Goal: Information Seeking & Learning: Learn about a topic

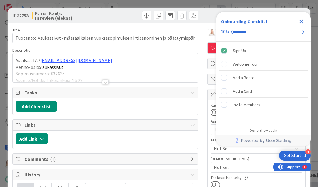
click at [300, 20] on icon "Close Checklist" at bounding box center [302, 22] width 4 height 4
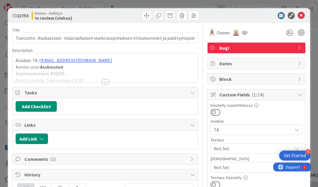
click at [106, 83] on div at bounding box center [105, 82] width 6 height 5
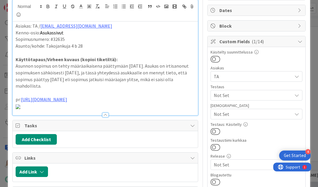
scroll to position [54, 0]
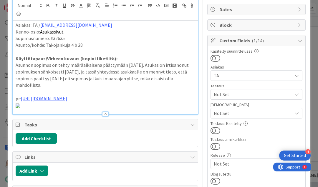
click at [42, 84] on p "mahdollista." at bounding box center [105, 85] width 179 height 7
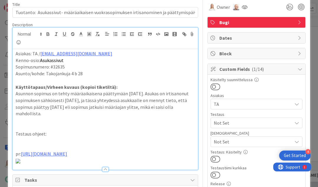
scroll to position [72, 0]
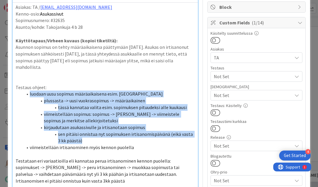
drag, startPoint x: 25, startPoint y: 95, endPoint x: 35, endPoint y: 151, distance: 56.3
click at [35, 151] on div "Asiakas: TA / anu.ravelin@ta.fi Kenno-osio: Asukassivut Sopimusnumero: #32635 A…" at bounding box center [105, 110] width 185 height 215
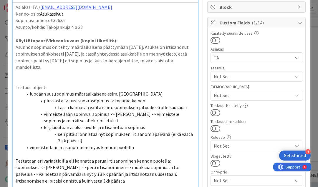
click at [61, 68] on p "mahdollista." at bounding box center [105, 67] width 179 height 7
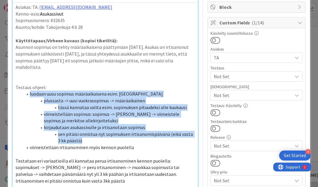
drag, startPoint x: 24, startPoint y: 93, endPoint x: 37, endPoint y: 149, distance: 57.6
click at [37, 149] on div "Asiakas: TA / anu.ravelin@ta.fi Kenno-osio: Asukassivut Sopimusnumero: #32635 A…" at bounding box center [105, 110] width 185 height 215
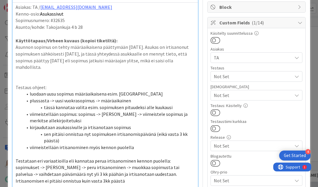
click at [28, 147] on li "viimeistellään irtisanominen myös kennon puolella" at bounding box center [109, 147] width 172 height 7
click at [97, 82] on p at bounding box center [105, 80] width 179 height 7
click at [56, 93] on span "luodaan uusu sopimus määräaikaisena esim. Karille" at bounding box center [96, 94] width 133 height 6
click at [129, 93] on span "luodaan uusi sopimus määräaikaisena esim. Karille" at bounding box center [96, 94] width 132 height 6
click at [151, 105] on span "tässä kannataa valita esim. sopimuksen pituudeksi alle kuukausi" at bounding box center [108, 108] width 129 height 6
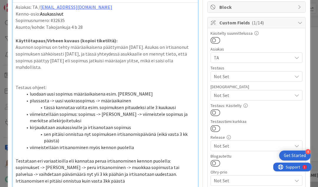
click at [173, 105] on li "tässä kannataa valita esim. sopimuksen pituudeksi alle 3 kuukausi" at bounding box center [109, 107] width 172 height 7
click at [83, 137] on li "sen pitäisi onnistua nyt sopimuksen irtisanomispäivänä (eikä vasta 3 kk päästä)" at bounding box center [109, 137] width 172 height 13
click at [59, 179] on p "Testataan eri variaatioilla eli kannataa perua irtisanominen kennon puolella: s…" at bounding box center [105, 171] width 179 height 27
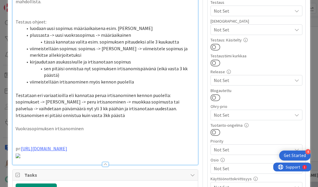
scroll to position [139, 0]
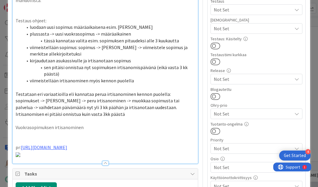
click at [93, 126] on p "Vuokrasopimuksen irtisanominen" at bounding box center [105, 127] width 179 height 7
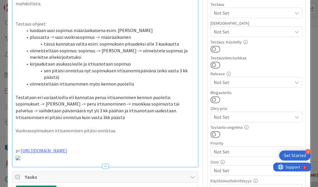
scroll to position [136, 0]
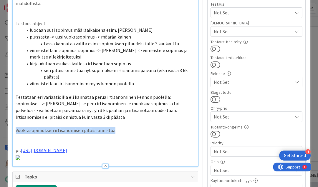
drag, startPoint x: 15, startPoint y: 128, endPoint x: 138, endPoint y: 128, distance: 122.3
click at [138, 128] on p "Vuokrasopimuksen irtisanomisen pitäisi onnistua" at bounding box center [105, 130] width 179 height 7
copy p "Vuokrasopimuksen irtisanomisen pitäisi onnistua"
click at [118, 127] on p "Vuokrasopimuksen irtisanomisen pitäisi onnistua" at bounding box center [105, 130] width 179 height 7
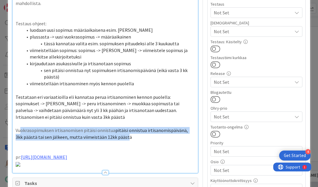
drag, startPoint x: 20, startPoint y: 128, endPoint x: 118, endPoint y: 132, distance: 97.6
click at [118, 132] on p "Vuokrasopimuksen irtisanomisen pitäisi onnistua pitäisi onnistua irtisanomispäi…" at bounding box center [105, 133] width 179 height 13
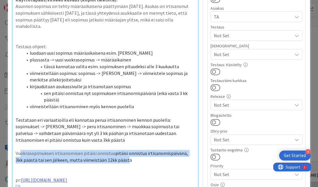
scroll to position [116, 0]
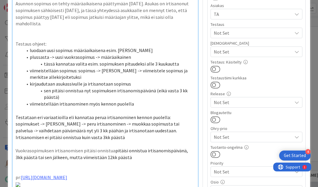
click at [123, 154] on p "Vuokrasopimuksen irtisanomisen pitäisi onnistua pitäisi onnistua irtisanomispäi…" at bounding box center [105, 154] width 179 height 13
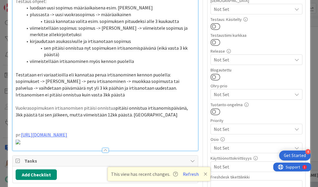
scroll to position [159, 0]
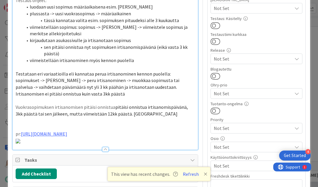
click at [186, 104] on span "pitäisi onnistua irtisanomispäivänä, 3kk päästä tai sen jälkeen, mutta viimeist…" at bounding box center [102, 110] width 173 height 13
click at [133, 113] on span "pitäisi onnistua irtisanomispäivänä, 1kk päästä tai sen jälkeen, mutta viimeist…" at bounding box center [102, 110] width 173 height 13
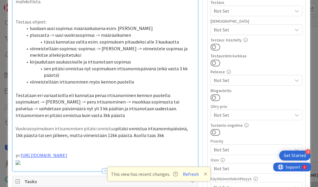
scroll to position [157, 0]
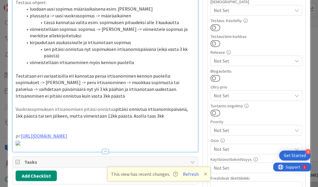
click at [153, 114] on p "Vuokrasopimuksen irtisanomisen pitäisi onnistua pitäisi onnistua irtisanomispäi…" at bounding box center [105, 112] width 179 height 13
drag, startPoint x: 144, startPoint y: 106, endPoint x: 182, endPoint y: 107, distance: 37.4
click at [182, 107] on span "pitäisi onnistua irtisanomispäivänä, 1kk päästä tai sen jälkeen, mutta viimeist…" at bounding box center [104, 112] width 177 height 13
copy span "irtisanomispäivänä"
click at [143, 114] on span "pitäisi onnistua irtisanomispäivänä, 1kk päästä tai sen jälkeen, mutta viimeist…" at bounding box center [104, 112] width 177 height 13
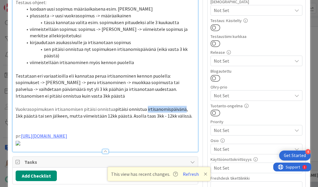
drag, startPoint x: 144, startPoint y: 107, endPoint x: 182, endPoint y: 107, distance: 37.1
click at [182, 107] on span "pitäisi onnistua irtisanomispäivänä, 1kk päästä tai sen jälkeen, mutta viimeist…" at bounding box center [104, 112] width 177 height 13
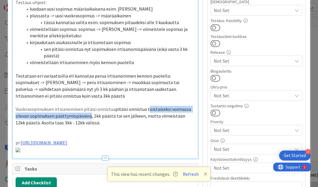
drag, startPoint x: 145, startPoint y: 106, endPoint x: 89, endPoint y: 112, distance: 56.3
click at [89, 112] on span "pitäisi onnistua toistaiseksi voimassa olevan sopimuksen päättymispäivänä, 1kk …" at bounding box center [104, 115] width 176 height 19
copy span "oistaiseksi voimassa olevan sopimuksen päättymispäivänä"
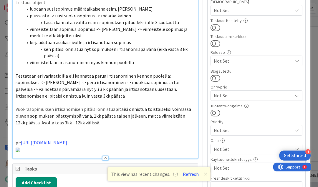
click at [51, 121] on span "pitäisi onnistua toistaiseksi voimassa olevan sopimuksen päättymispäivänä, 1kk …" at bounding box center [104, 115] width 176 height 19
click at [52, 120] on span "pitäisi onnistua toistaiseksi voimassa olevan sopimuksen päättymispäivänä, 1kk …" at bounding box center [104, 115] width 176 height 19
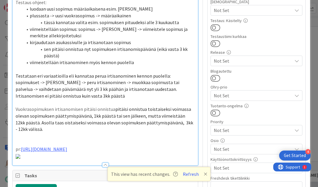
click at [36, 133] on p at bounding box center [105, 136] width 179 height 7
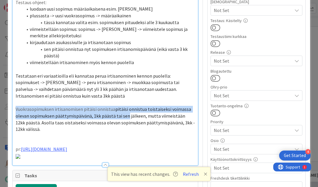
drag, startPoint x: 17, startPoint y: 106, endPoint x: 127, endPoint y: 112, distance: 110.4
click at [127, 112] on p "Vuokrasopimuksen irtisanomisen pitäisi onnistua pitäisi onnistua toistaiseksi v…" at bounding box center [105, 119] width 179 height 27
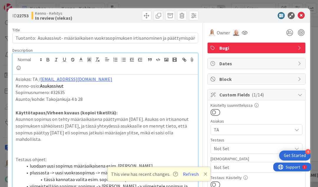
scroll to position [0, 0]
click at [81, 60] on icon at bounding box center [80, 59] width 5 height 5
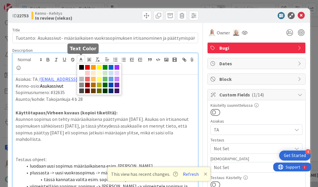
click at [81, 65] on span at bounding box center [81, 67] width 5 height 5
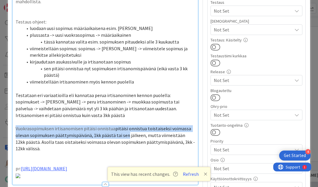
click at [92, 126] on p "Vuokrasopimuksen irtisanomisen pitäisi onnistua pitäisi onnistua toistaiseksi v…" at bounding box center [105, 139] width 179 height 27
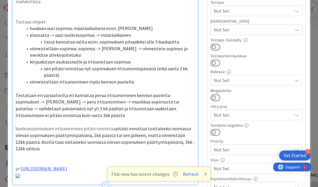
drag, startPoint x: 16, startPoint y: 125, endPoint x: 114, endPoint y: 128, distance: 98.2
click at [114, 128] on p "Vuokrasopimuksen irtisanomisen pitäisi onnistua pitäisi onnistua toistaiseksi v…" at bounding box center [105, 139] width 179 height 27
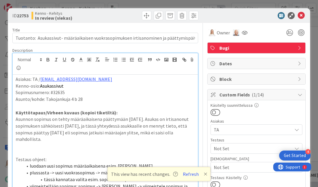
scroll to position [0, 0]
click at [88, 59] on icon at bounding box center [89, 59] width 5 height 5
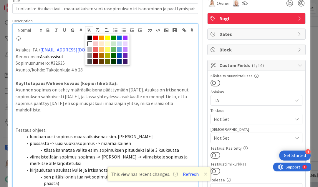
scroll to position [6, 0]
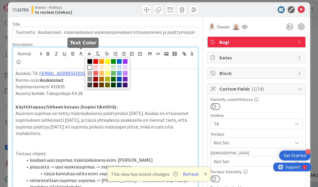
click at [80, 54] on line at bounding box center [80, 54] width 1 height 0
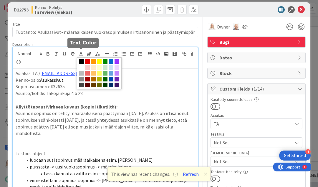
click at [80, 60] on span at bounding box center [81, 61] width 5 height 5
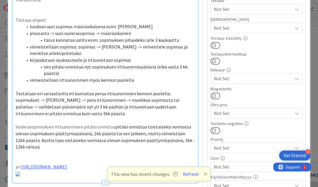
scroll to position [149, 0]
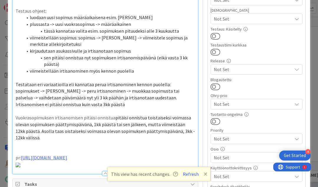
click at [88, 108] on p at bounding box center [105, 111] width 179 height 7
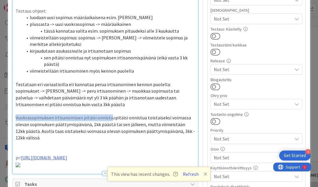
drag, startPoint x: 16, startPoint y: 114, endPoint x: 110, endPoint y: 114, distance: 93.7
click at [110, 115] on p "Vuokrasopimuksen irtisanomisen pitäisi onnistua pitäisi onnistua toistaiseksi v…" at bounding box center [105, 128] width 179 height 27
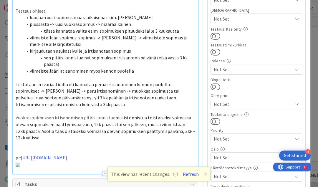
click at [113, 115] on span "pitäisi onnistua toistaiseksi voimassa olevan sopimuksen päättymispäivänä, 1kk …" at bounding box center [106, 128] width 180 height 26
click at [16, 127] on span "Vuokrasopimuksen irtisanomisen pitäisi onnistua toistaiseksi voimassa olevan so…" at bounding box center [106, 128] width 180 height 26
click at [133, 128] on span "Vuokrasopimuksen irtisanomisen pitäisi onnistua toistaiseksi voimassa olevan so…" at bounding box center [102, 128] width 172 height 26
drag, startPoint x: 53, startPoint y: 121, endPoint x: 76, endPoint y: 121, distance: 22.7
click at [76, 121] on span "Vuokrasopimuksen irtisanomisen pitäisi onnistua toistaiseksi voimassa olevan so…" at bounding box center [104, 128] width 177 height 26
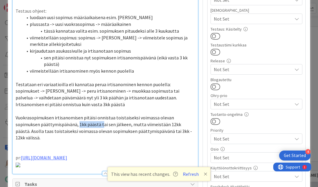
click at [75, 121] on span "Vuokrasopimuksen irtisanomisen pitäisi onnistua toistaiseksi voimassa olevan so…" at bounding box center [104, 128] width 177 height 26
click at [52, 123] on span "Vuokrasopimuksen irtisanomisen pitäisi onnistua toistaiseksi voimassa olevan so…" at bounding box center [104, 128] width 177 height 26
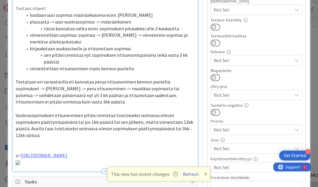
scroll to position [159, 0]
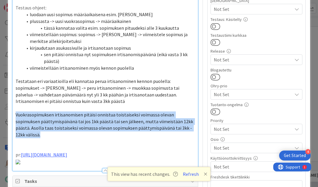
drag, startPoint x: 16, startPoint y: 112, endPoint x: 186, endPoint y: 123, distance: 170.9
click at [186, 123] on p "Vuokrasopimuksen irtisanomisen pitäisi onnistua toistaiseksi voimassa olevan so…" at bounding box center [105, 125] width 179 height 27
copy span "Vuokrasopimuksen irtisanomisen pitäisi onnistua toistaiseksi voimassa olevan so…"
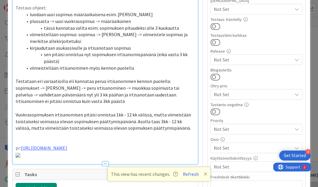
click at [158, 118] on span "Vuokrasopimuksen irtisanomisen pitäisi onnistua 1kk - 12 kk välissä, mutta viim…" at bounding box center [104, 121] width 176 height 19
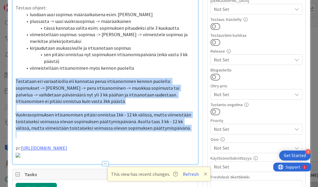
drag, startPoint x: 16, startPoint y: 78, endPoint x: 167, endPoint y: 128, distance: 159.5
click at [167, 128] on div "Asiakas: TA / anu.ravelin@ta.fi Kenno-osio: Asukassivut Sopimusnumero: #32635 A…" at bounding box center [105, 40] width 185 height 248
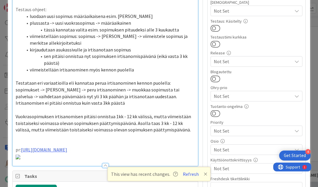
scroll to position [140, 0]
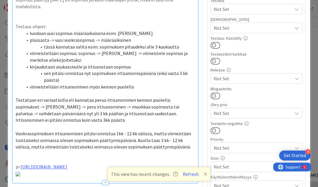
click at [30, 31] on span at bounding box center [30, 33] width 0 height 7
click at [30, 33] on span at bounding box center [30, 33] width 0 height 7
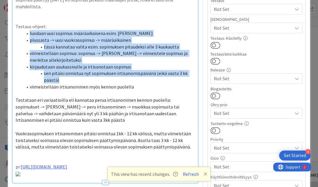
click at [171, 145] on p "Vuokrasopimuksen irtisanomisen pitäisi onnistua 1kk - 12 kk välissä, mutta viim…" at bounding box center [105, 141] width 179 height 20
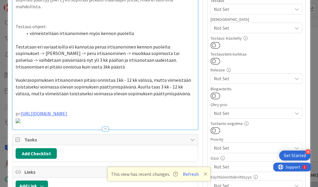
click at [173, 92] on p "Vuokrasopimuksen irtisanomisen pitäisi onnistua 1kk - 12 kk välissä, mutta viim…" at bounding box center [105, 87] width 179 height 20
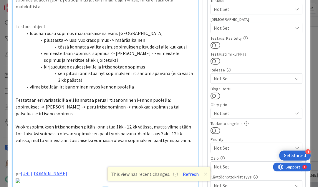
click at [192, 71] on span "sen pitäisi onnistua nyt sopimuksen irtisanomispäivänä (eikä vasta 3 kk päästä)" at bounding box center [126, 76] width 136 height 13
drag, startPoint x: 149, startPoint y: 104, endPoint x: 185, endPoint y: 103, distance: 36.8
click at [180, 103] on span "Testataan eri variaatioilla eli kannataa perua irtisanominen kennon puolella: s…" at bounding box center [98, 106] width 165 height 19
click at [153, 104] on span "Testataan eri variaatioilla eli kannataa perua irtisanominen kennon puolella: s…" at bounding box center [98, 106] width 165 height 19
click at [45, 117] on p at bounding box center [105, 120] width 179 height 7
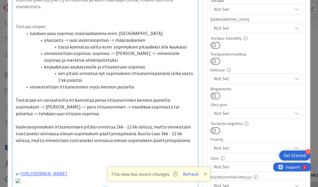
click at [39, 112] on p "Testataan eri variaatioilla eli kannataa perua irtisanominen kennon puolella: s…" at bounding box center [105, 107] width 179 height 20
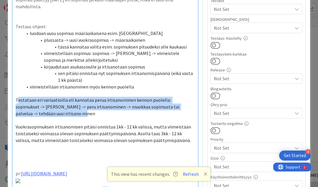
drag, startPoint x: 17, startPoint y: 98, endPoint x: 30, endPoint y: 110, distance: 18.6
click at [30, 110] on p "Testataan eri variaatioilla eli kannataa perua irtisanominen kennon puolella: s…" at bounding box center [105, 107] width 179 height 20
copy span "estataan eri variaatioilla eli kannataa perua irtisanominen kennon puolella: so…"
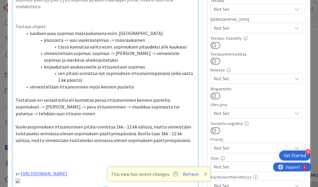
click at [16, 112] on span "Testataan eri variaatioilla eli kannataa perua irtisanominen kennon puolella: s…" at bounding box center [98, 106] width 165 height 19
click at [46, 109] on p "Testataan eri variaatioilla eli kannataa perua irtisanominen kennon puolella: s…" at bounding box center [105, 107] width 179 height 20
click at [56, 32] on span "luodaan uusu sopimus määräaikaisena esim. Karille" at bounding box center [96, 33] width 133 height 6
click at [51, 113] on p "Testataan eri variaatioilla eli kannataa perua irtisanominen kennon puolella: s…" at bounding box center [105, 107] width 179 height 20
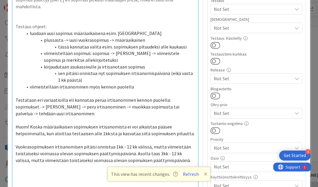
click at [81, 132] on span "Huom! Koska määräaikaisen sopimuksen irtisanomista ei voi aikaistaa pääsee help…" at bounding box center [105, 130] width 179 height 13
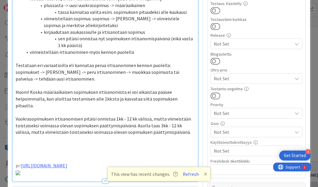
scroll to position [190, 0]
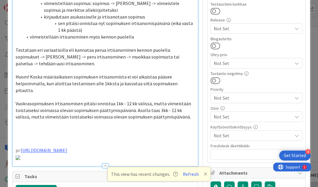
click at [191, 81] on p "Huom! Koska määräaikaisen sopimuksen irtisanomista ei voi aikaistaa pääsee help…" at bounding box center [105, 84] width 179 height 20
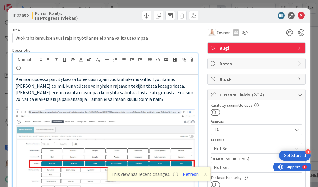
scroll to position [288, 194]
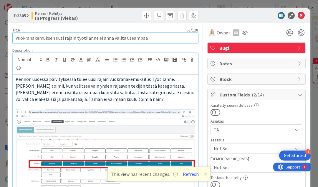
drag, startPoint x: 16, startPoint y: 38, endPoint x: 150, endPoint y: 37, distance: 133.8
click at [150, 37] on input "Vuokrahakemuksen uusi rajain työtilanne ei anna valita useampaa" at bounding box center [105, 38] width 186 height 11
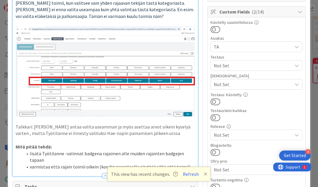
scroll to position [108, 0]
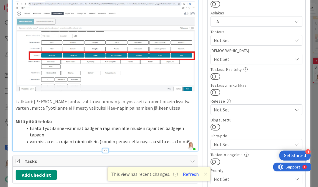
click at [183, 138] on li "varmistaa että rajain toimii oikein (koodin perusteella näyttää siltä että toim…" at bounding box center [109, 141] width 172 height 7
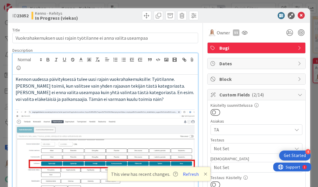
scroll to position [0, 0]
drag, startPoint x: 146, startPoint y: 92, endPoint x: 39, endPoint y: 96, distance: 107.3
click at [39, 96] on span "Kennon uudessa päivityksessä tulee uusi rajain vuokrahakemuksille: Työtilanne. …" at bounding box center [105, 89] width 179 height 26
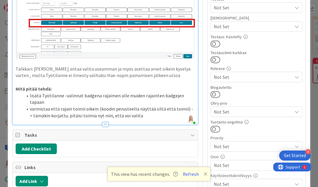
scroll to position [144, 0]
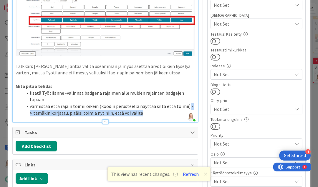
click at [182, 103] on li "varmistaa että rajain toimii oikein (koodin perusteella näyttää siltä että toim…" at bounding box center [109, 109] width 172 height 13
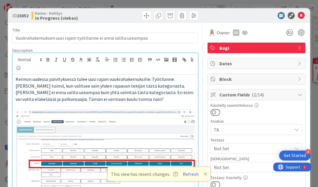
scroll to position [0, 0]
click at [126, 98] on p "Kennon uudessa päivityksessä tulee uusi rajain vuokrahakemuksille: Työtilanne. …" at bounding box center [105, 89] width 179 height 27
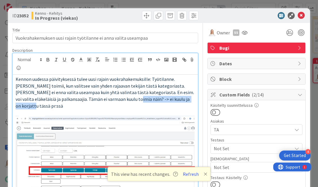
drag, startPoint x: 122, startPoint y: 98, endPoint x: 189, endPoint y: 99, distance: 66.9
click at [189, 99] on p "Kennon uudessa päivityksessä tulee uusi rajain vuokrahakemuksille: Työtilanne. …" at bounding box center [105, 93] width 179 height 34
click at [49, 60] on icon "button" at bounding box center [48, 60] width 2 height 1
click at [122, 99] on strong "ei kuulu ja on korjattu tässä pr:ssä" at bounding box center [104, 102] width 176 height 13
drag, startPoint x: 121, startPoint y: 99, endPoint x: 133, endPoint y: 99, distance: 11.2
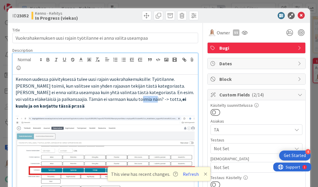
click at [133, 99] on span "Kennon uudessa päivityksessä tulee uusi rajain vuokrahakemuksille: Työtilanne. …" at bounding box center [105, 89] width 179 height 26
click at [49, 60] on icon "button" at bounding box center [48, 60] width 2 height 1
click at [59, 104] on p "Kennon uudessa päivityksessä tulee uusi rajain vuokrahakemuksille: Työtilanne. …" at bounding box center [105, 93] width 179 height 34
click at [27, 110] on p at bounding box center [105, 113] width 179 height 7
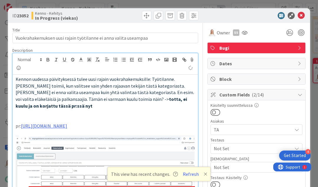
click at [17, 118] on p at bounding box center [105, 119] width 179 height 7
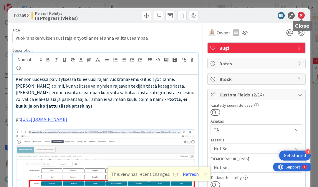
click at [300, 16] on icon at bounding box center [301, 15] width 7 height 7
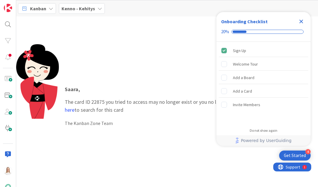
click at [301, 19] on icon "Close Checklist" at bounding box center [301, 21] width 7 height 7
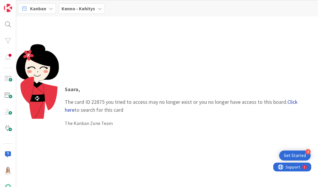
click at [296, 101] on link "Click here" at bounding box center [181, 106] width 233 height 15
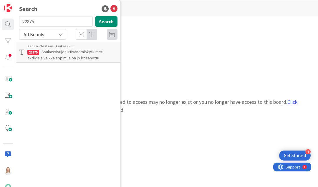
click at [99, 53] on span "Asukassivujen irtisanomiskytkimet aktiivisia vaikka sopimus on jo irtisanottu" at bounding box center [64, 54] width 75 height 11
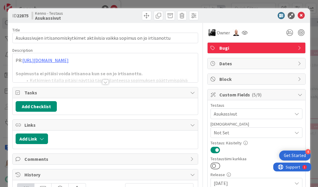
click at [106, 81] on div at bounding box center [105, 82] width 6 height 5
